Goal: Transaction & Acquisition: Download file/media

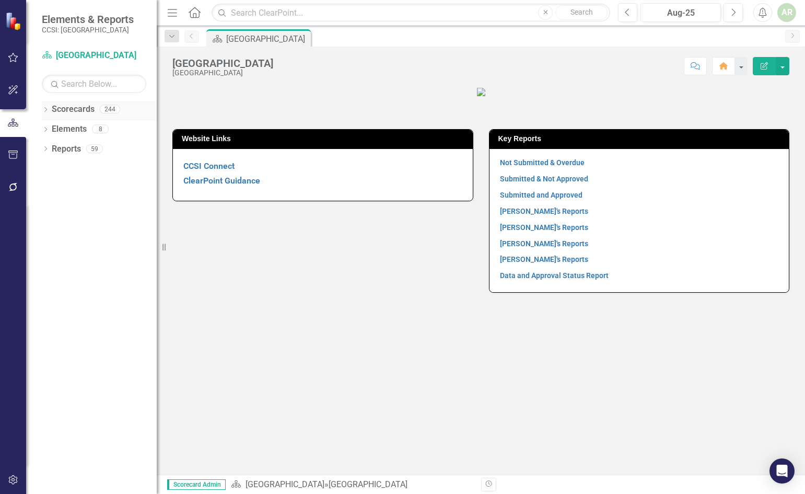
click at [45, 109] on icon "Dropdown" at bounding box center [45, 111] width 7 height 6
click at [51, 128] on icon "Dropdown" at bounding box center [51, 128] width 8 height 6
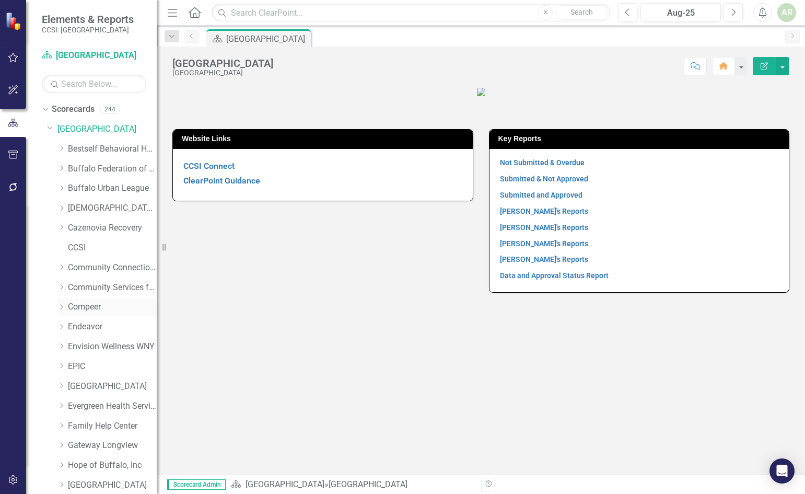
click at [80, 307] on link "Compeer" at bounding box center [112, 307] width 89 height 12
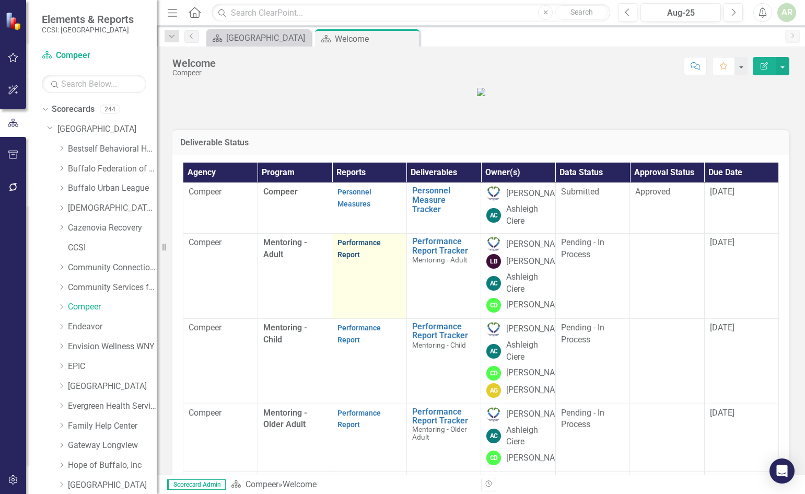
click at [349, 259] on link "Performance Report" at bounding box center [359, 248] width 43 height 20
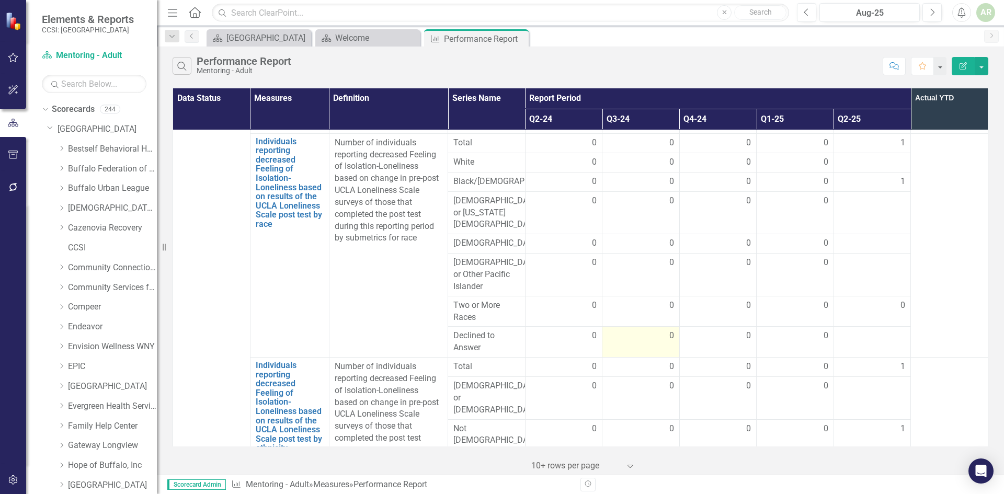
scroll to position [1851, 0]
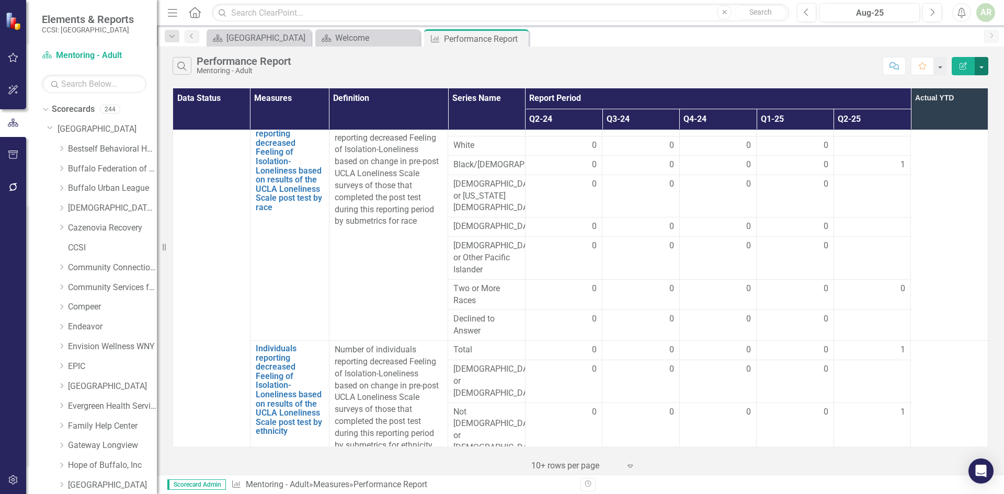
click at [805, 65] on button "button" at bounding box center [981, 66] width 14 height 18
click at [805, 124] on link "Excel Export to Excel" at bounding box center [946, 125] width 83 height 19
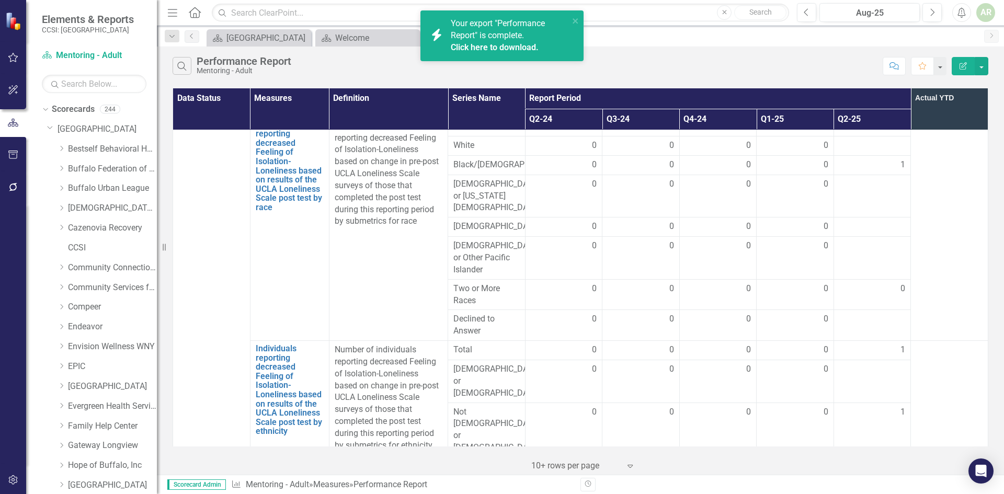
click at [485, 48] on link "Click here to download." at bounding box center [495, 47] width 88 height 10
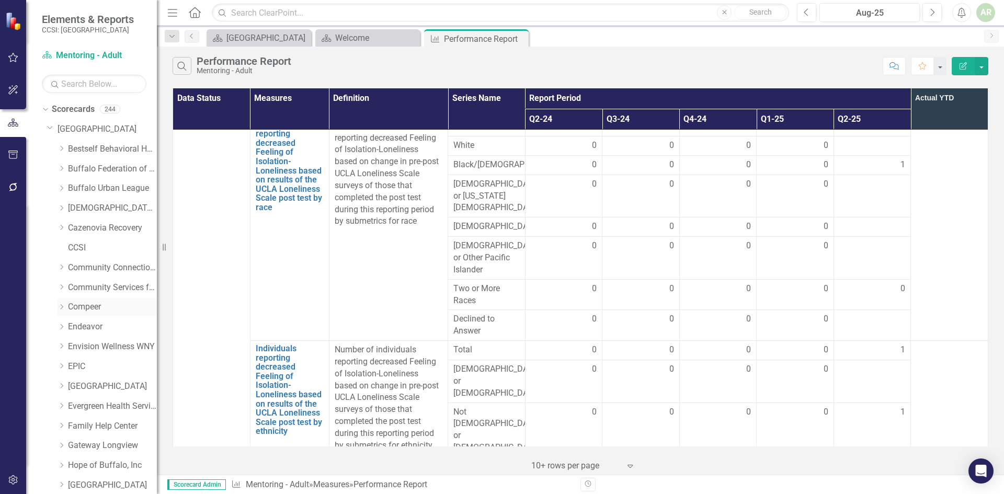
click at [80, 304] on link "Compeer" at bounding box center [112, 307] width 89 height 12
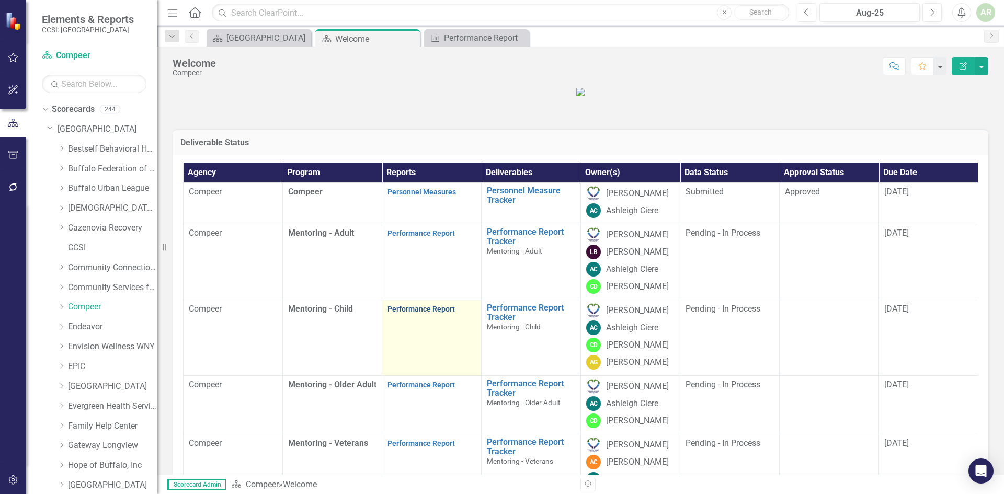
click at [409, 313] on link "Performance Report" at bounding box center [420, 309] width 67 height 8
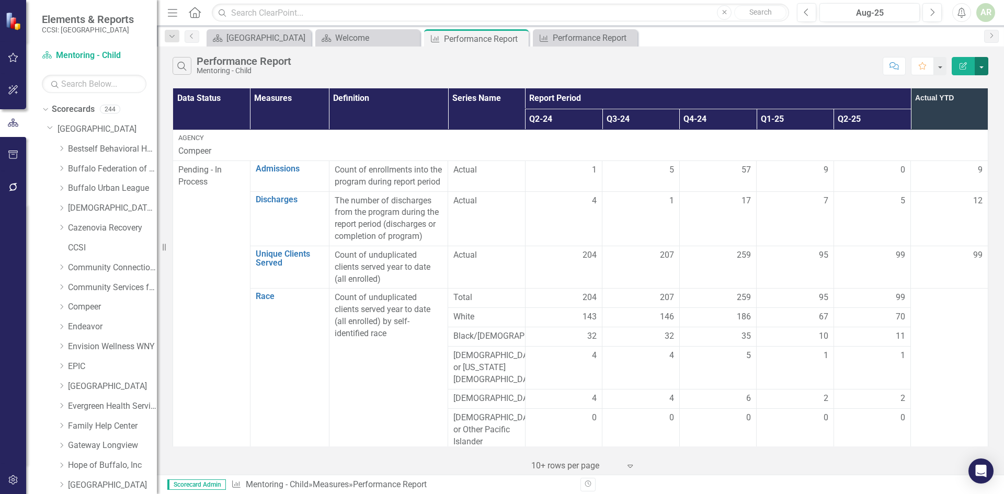
click at [805, 64] on button "button" at bounding box center [981, 66] width 14 height 18
click at [805, 126] on link "Excel Export to Excel" at bounding box center [946, 125] width 83 height 19
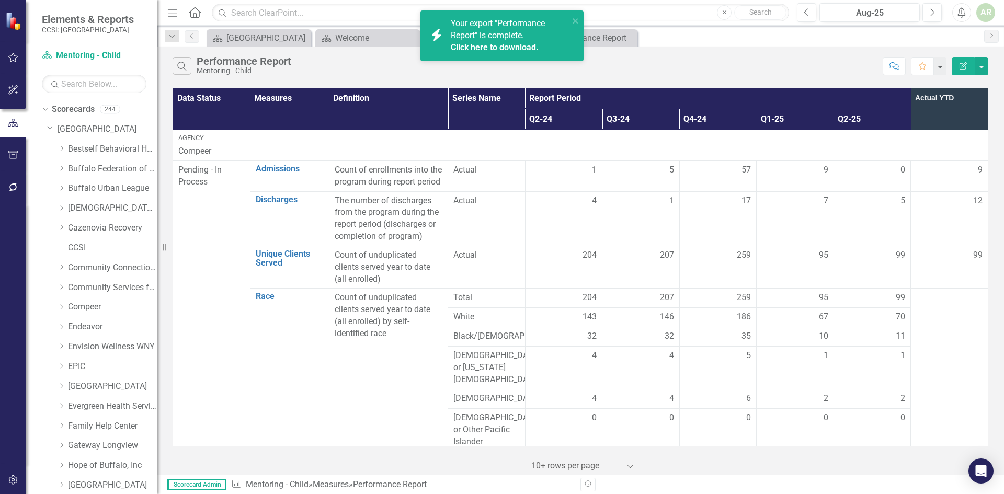
click at [500, 40] on span "Your export "Performance Report" is complete. Click here to download." at bounding box center [509, 36] width 116 height 36
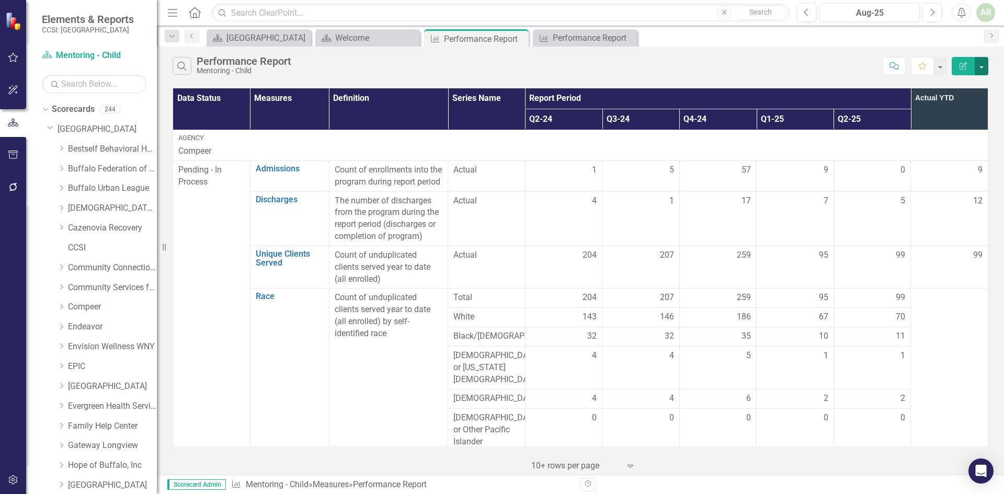
click at [805, 63] on button "button" at bounding box center [981, 66] width 14 height 18
click at [182, 108] on th "Data Status" at bounding box center [211, 108] width 77 height 41
drag, startPoint x: 174, startPoint y: 95, endPoint x: 524, endPoint y: 80, distance: 350.5
click at [524, 80] on div "Search Performance Report Mentoring - Child Comment Favorite Edit Report Data S…" at bounding box center [580, 261] width 847 height 428
click at [186, 99] on th "Data Status" at bounding box center [211, 108] width 77 height 41
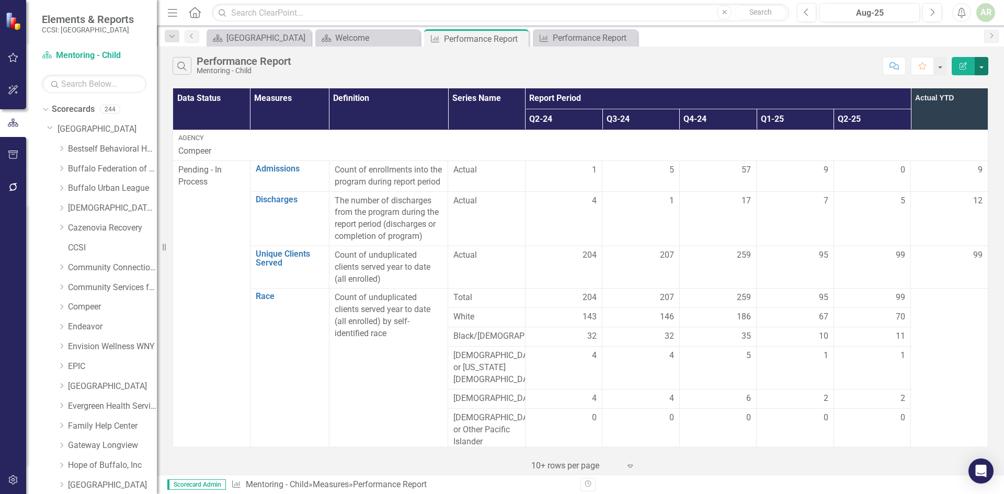
click at [805, 64] on button "button" at bounding box center [981, 66] width 14 height 18
click at [805, 124] on link "Excel Export to Excel" at bounding box center [946, 125] width 83 height 19
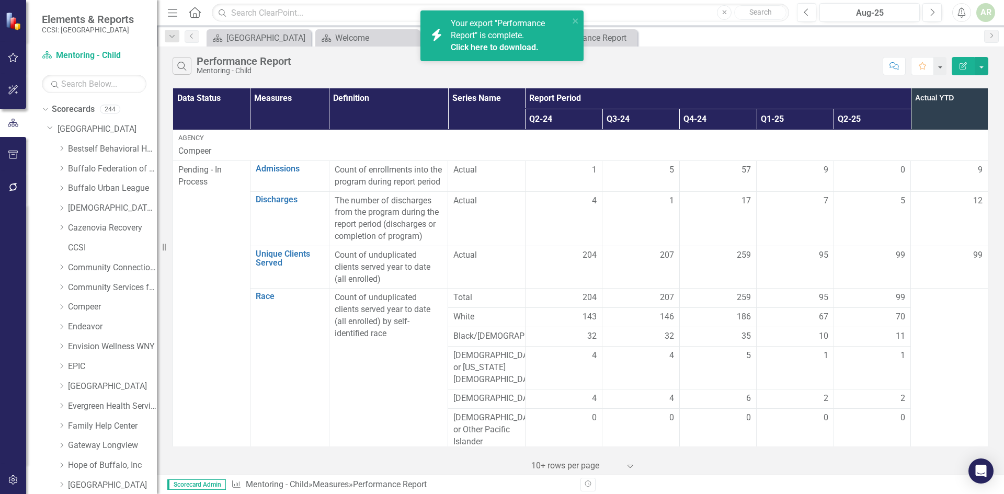
click at [516, 47] on link "Click here to download." at bounding box center [495, 47] width 88 height 10
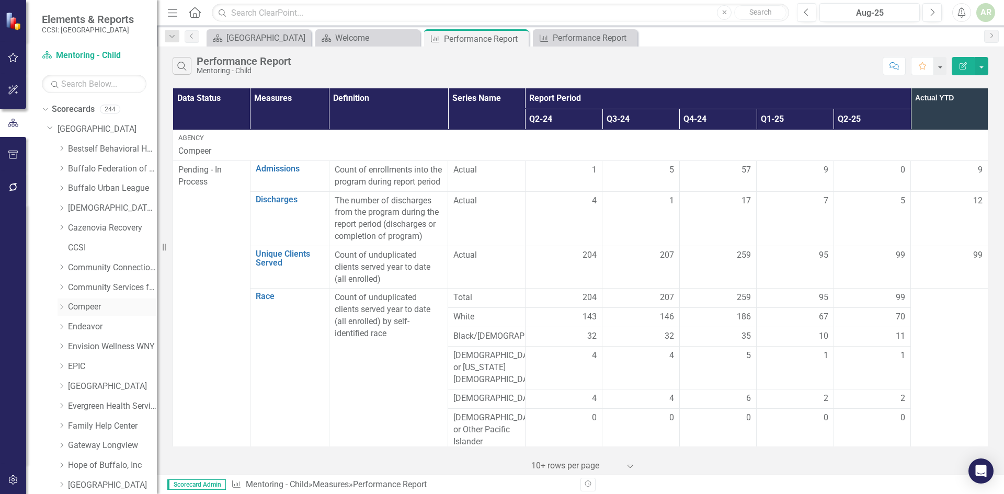
click at [64, 306] on icon "Dropdown" at bounding box center [61, 307] width 8 height 6
click at [101, 367] on link "Mentoring - Older Adult" at bounding box center [117, 367] width 78 height 12
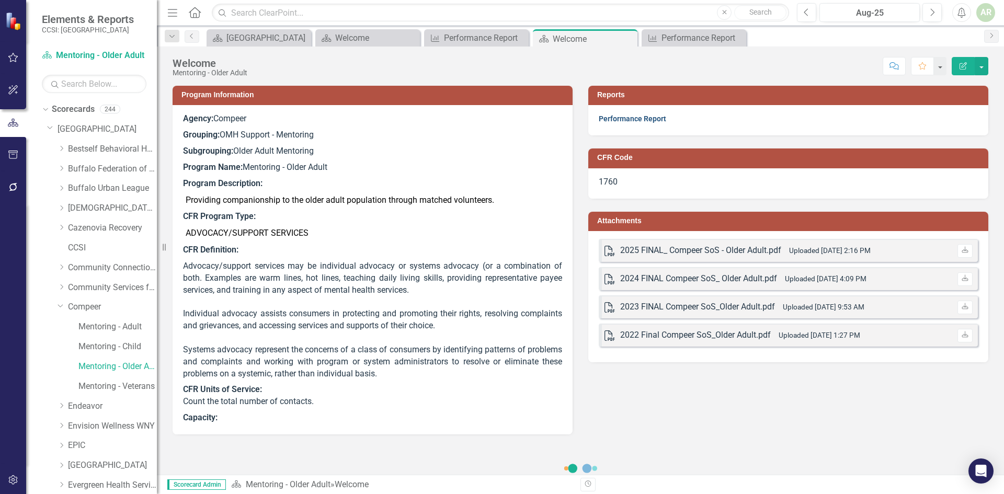
click at [625, 118] on link "Performance Report" at bounding box center [632, 118] width 67 height 8
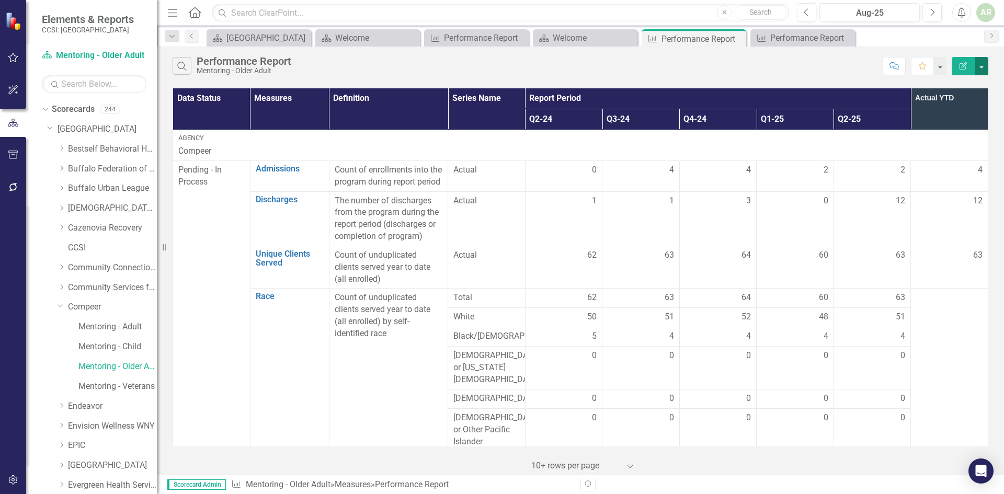
click at [805, 69] on button "button" at bounding box center [981, 66] width 14 height 18
click at [805, 123] on link "Excel Export to Excel" at bounding box center [946, 125] width 83 height 19
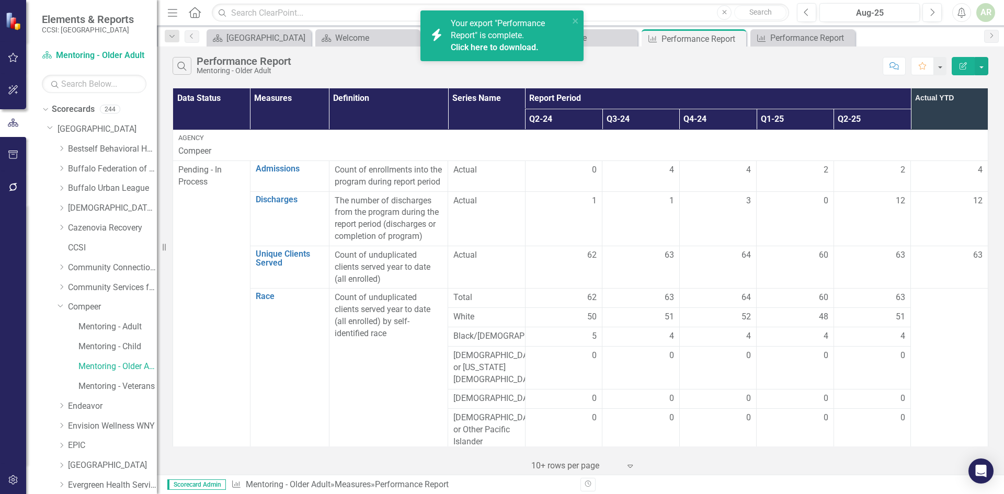
click at [508, 45] on link "Click here to download." at bounding box center [495, 47] width 88 height 10
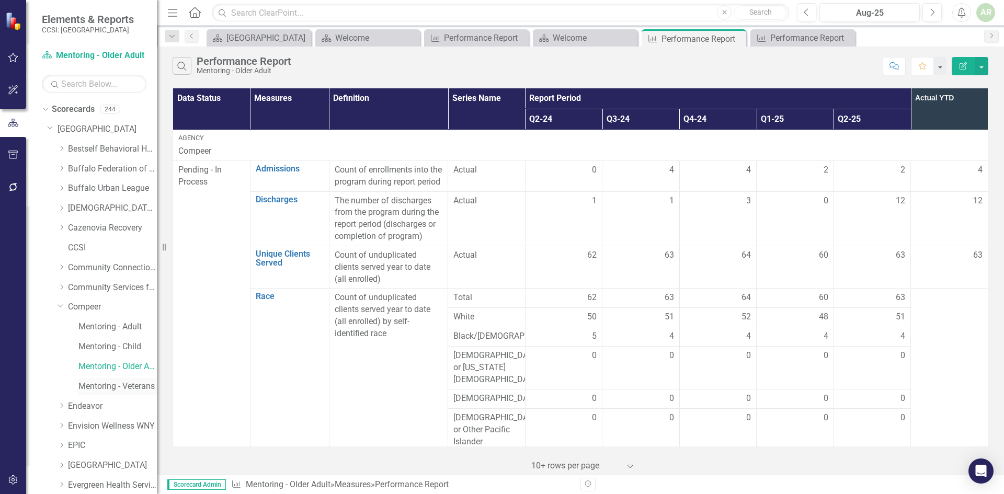
click at [111, 386] on link "Mentoring - Veterans" at bounding box center [117, 387] width 78 height 12
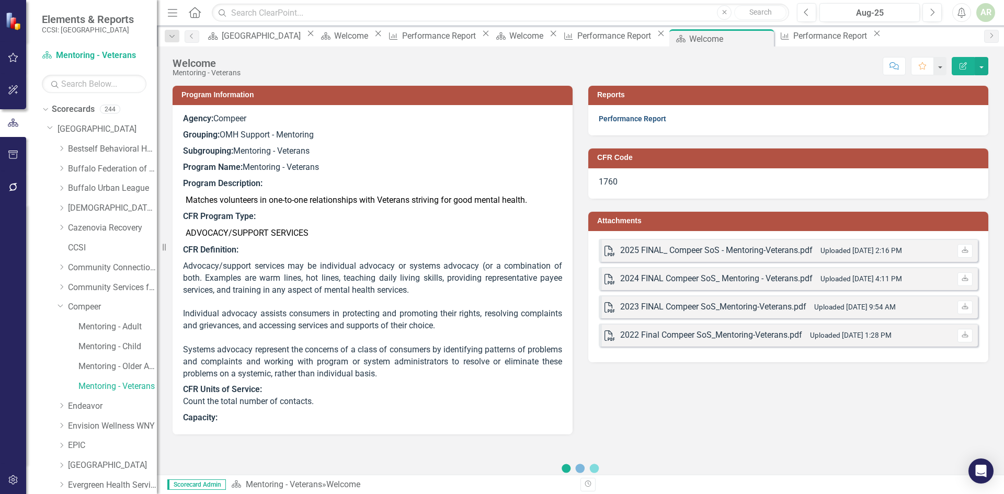
click at [641, 116] on link "Performance Report" at bounding box center [632, 118] width 67 height 8
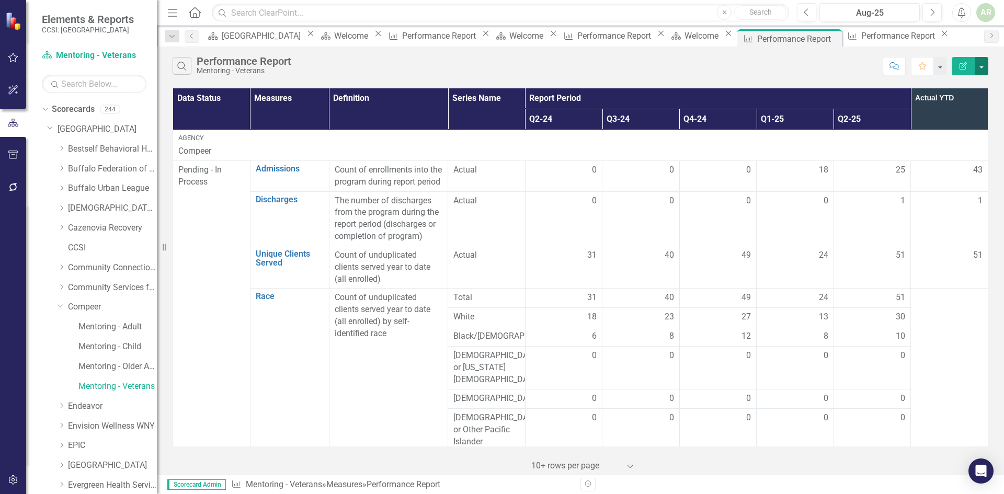
click at [805, 66] on button "button" at bounding box center [981, 66] width 14 height 18
click at [805, 122] on link "Excel Export to Excel" at bounding box center [946, 125] width 83 height 19
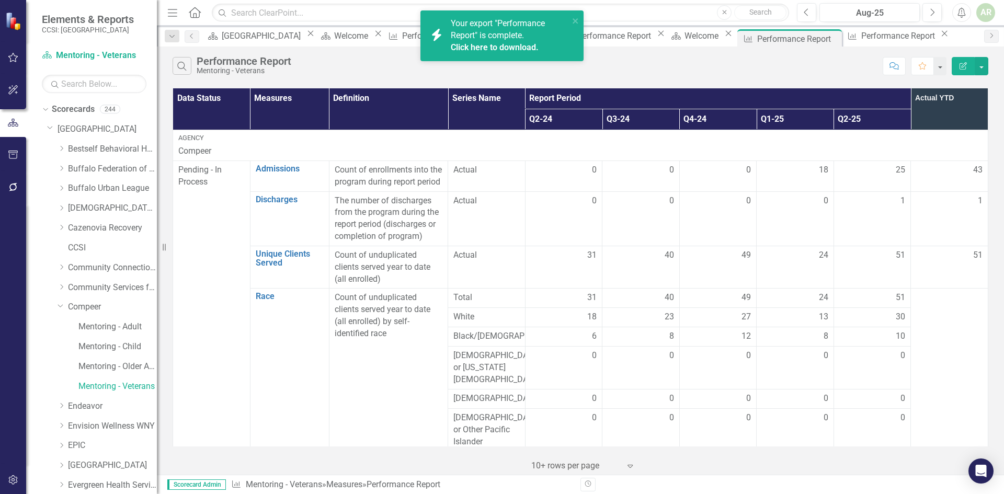
click at [489, 45] on link "Click here to download." at bounding box center [495, 47] width 88 height 10
